Goal: Complete application form

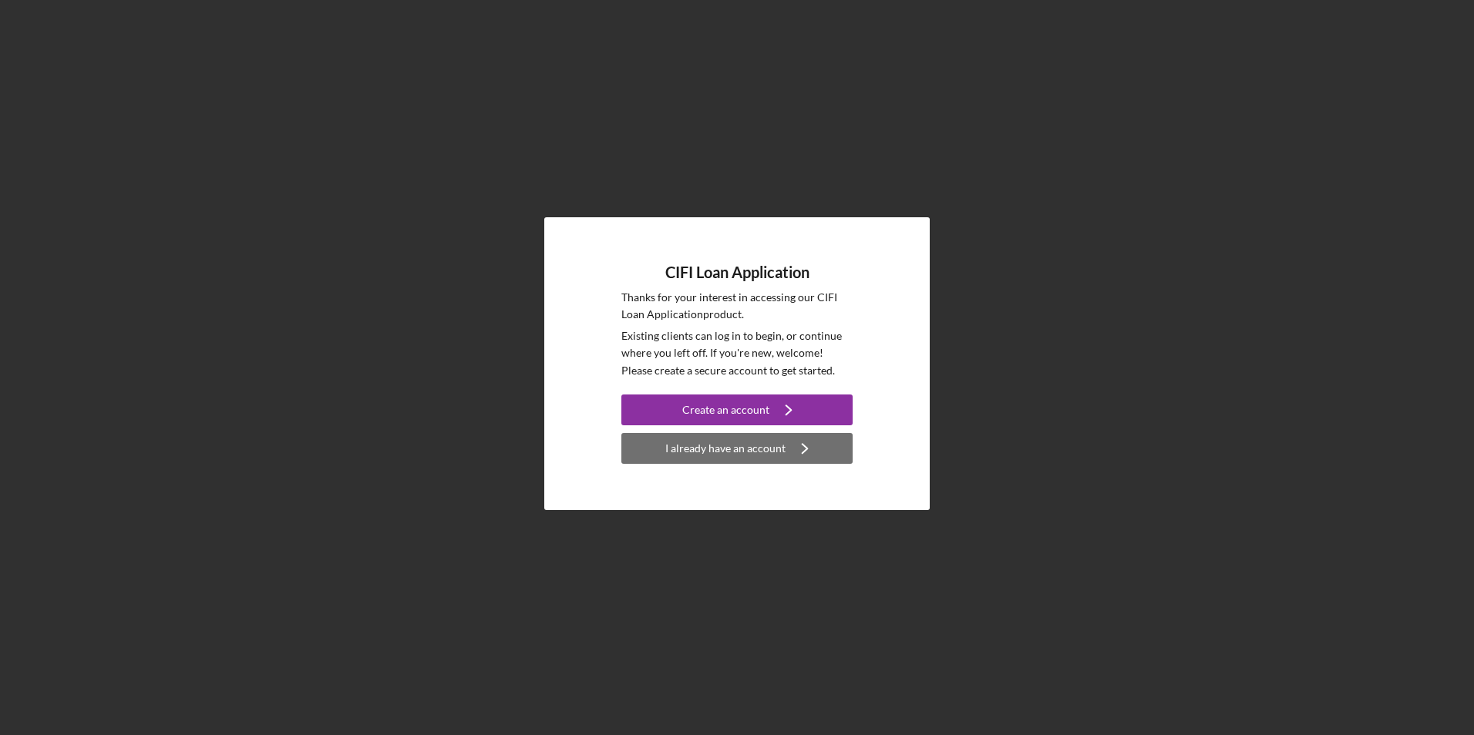
click at [759, 445] on div "I already have an account" at bounding box center [725, 448] width 120 height 31
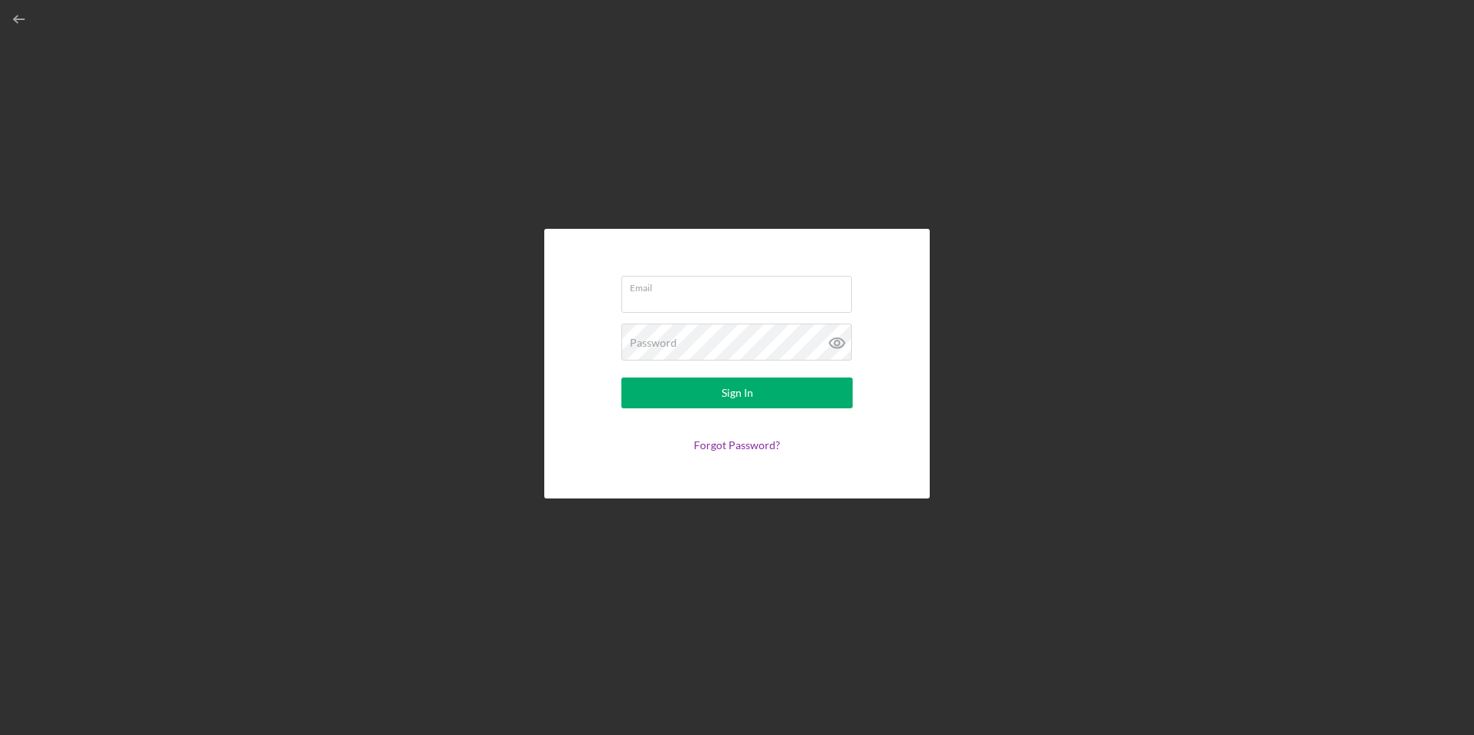
type input "[EMAIL_ADDRESS][DOMAIN_NAME]"
click at [709, 390] on button "Sign In" at bounding box center [736, 393] width 231 height 31
